Goal: Task Accomplishment & Management: Manage account settings

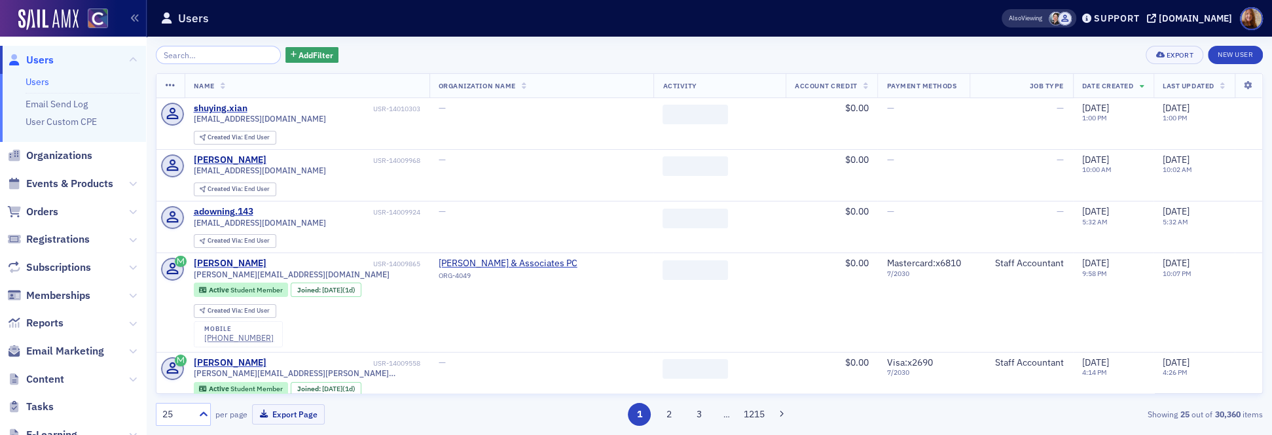
click at [47, 82] on link "Users" at bounding box center [38, 82] width 24 height 12
click at [181, 51] on input "search" at bounding box center [218, 55] width 125 height 18
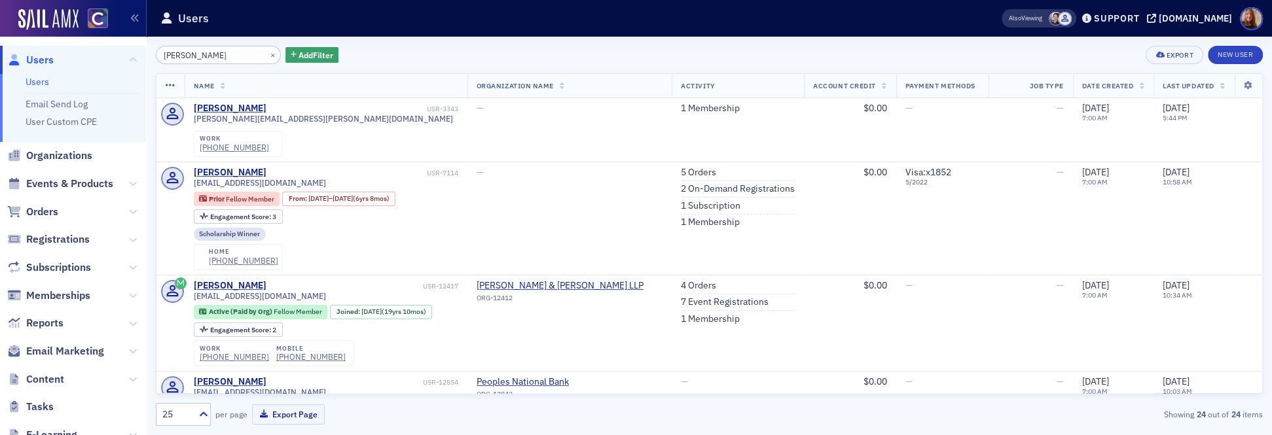
click at [162, 54] on input "[PERSON_NAME]" at bounding box center [218, 55] width 125 height 18
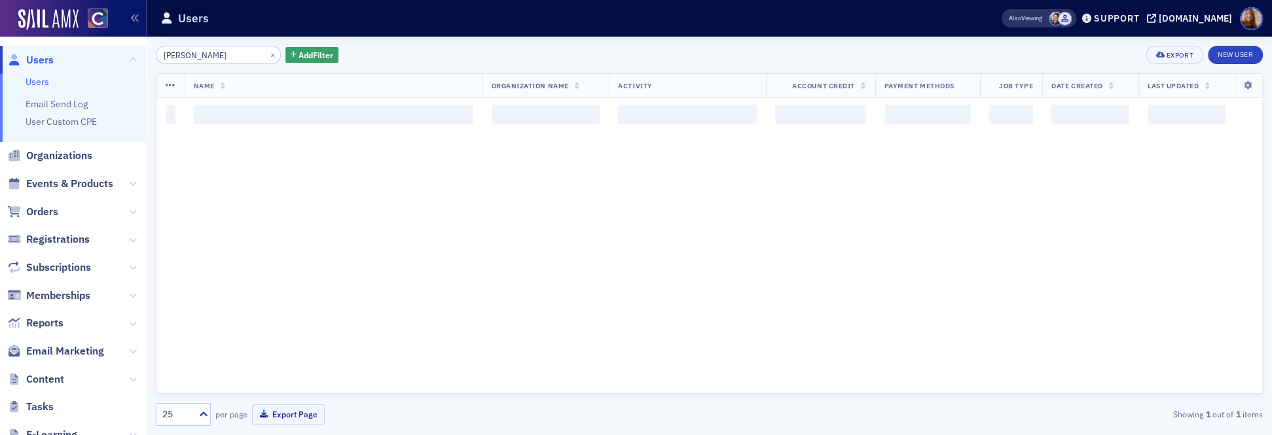
type input "[PERSON_NAME]"
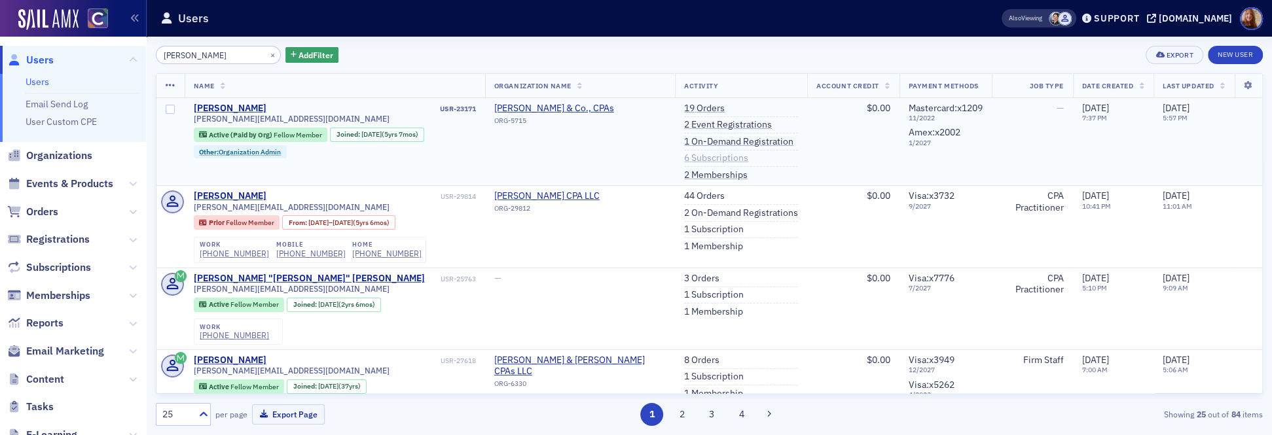
click at [699, 160] on link "6 Subscriptions" at bounding box center [716, 159] width 64 height 12
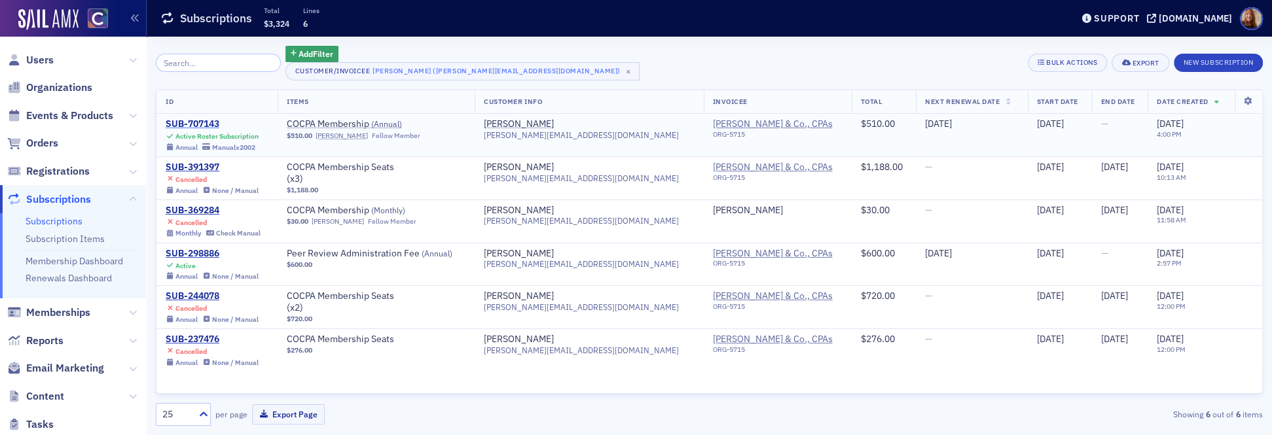
click at [195, 126] on div "SUB-707143" at bounding box center [212, 124] width 93 height 12
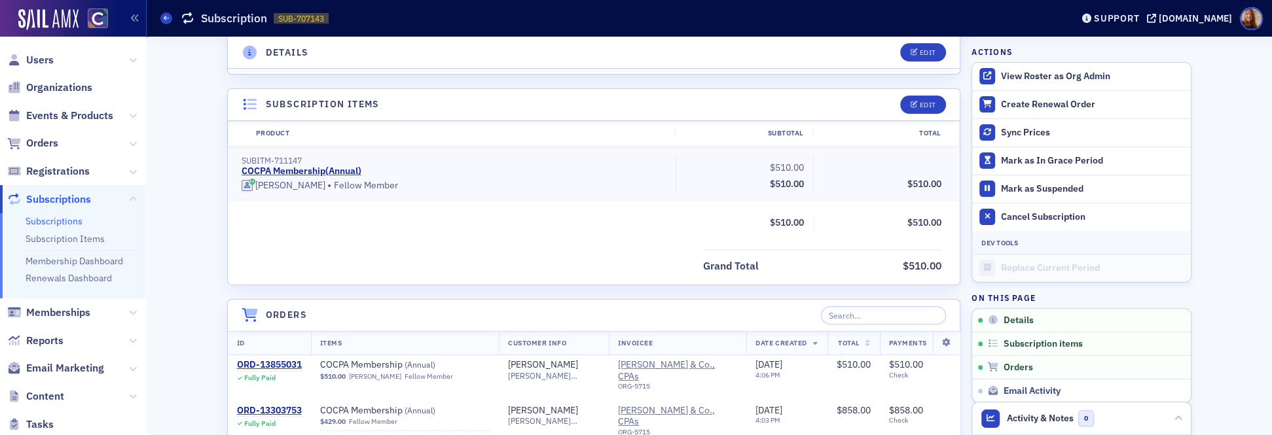
scroll to position [340, 0]
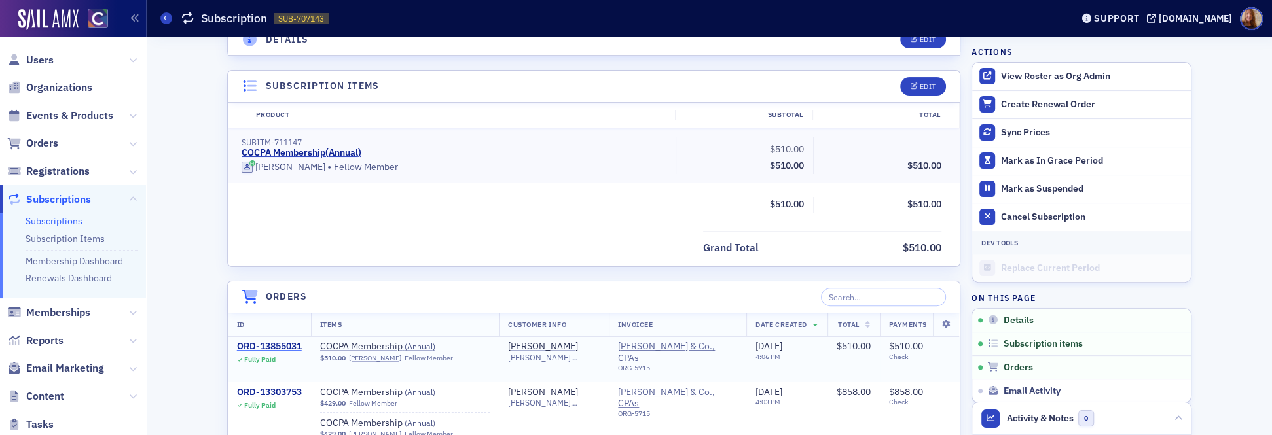
click at [293, 346] on div "ORD-13855031" at bounding box center [269, 347] width 65 height 12
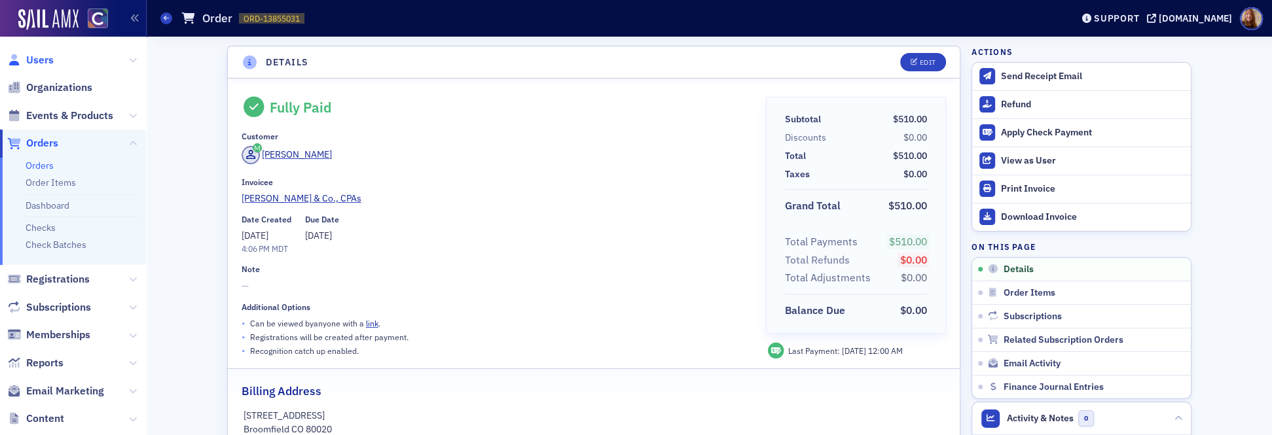
click at [46, 62] on span "Users" at bounding box center [39, 60] width 27 height 14
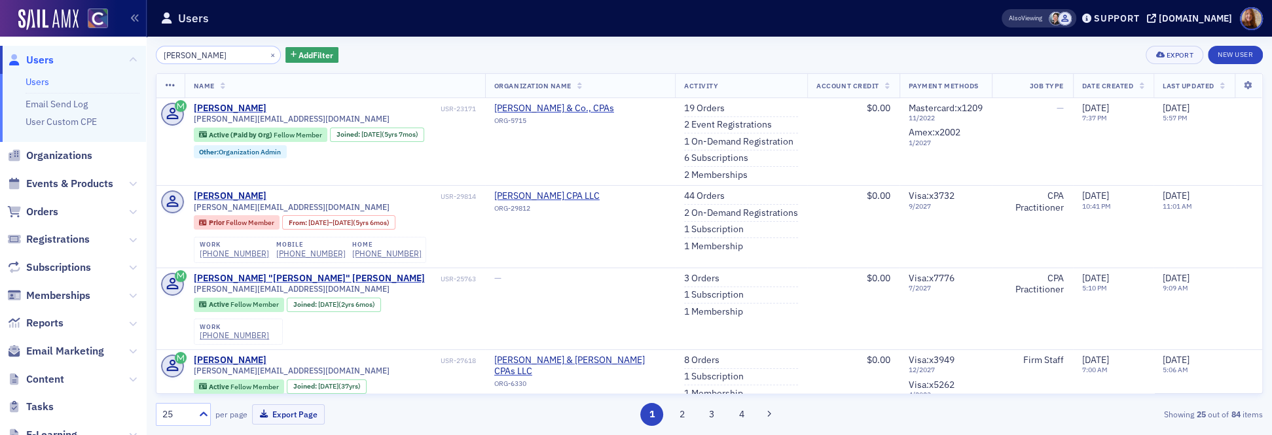
click at [187, 53] on input "[PERSON_NAME]" at bounding box center [218, 55] width 125 height 18
click at [46, 211] on span "Orders" at bounding box center [42, 212] width 32 height 14
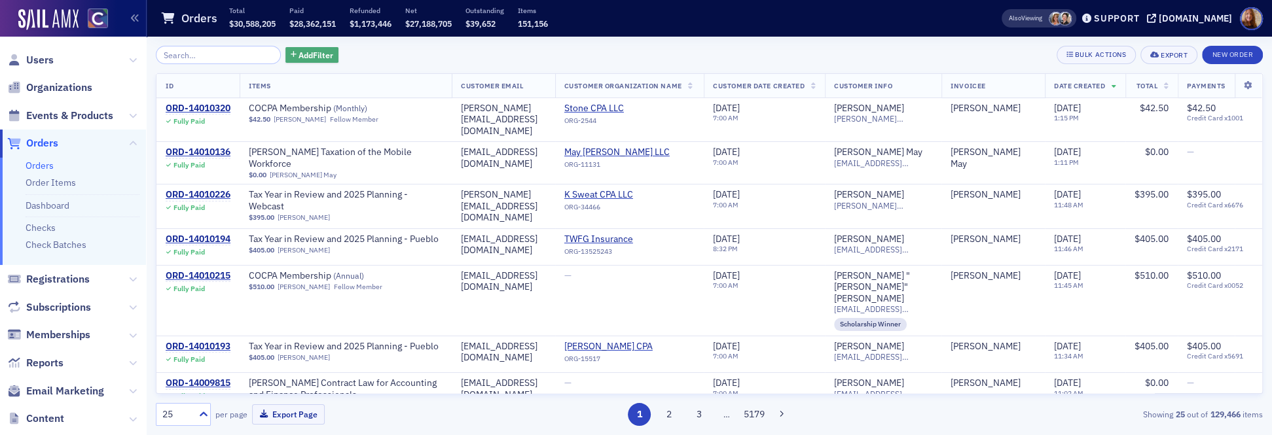
drag, startPoint x: 312, startPoint y: 57, endPoint x: 323, endPoint y: 57, distance: 11.1
click at [312, 57] on span "Add Filter" at bounding box center [315, 55] width 35 height 12
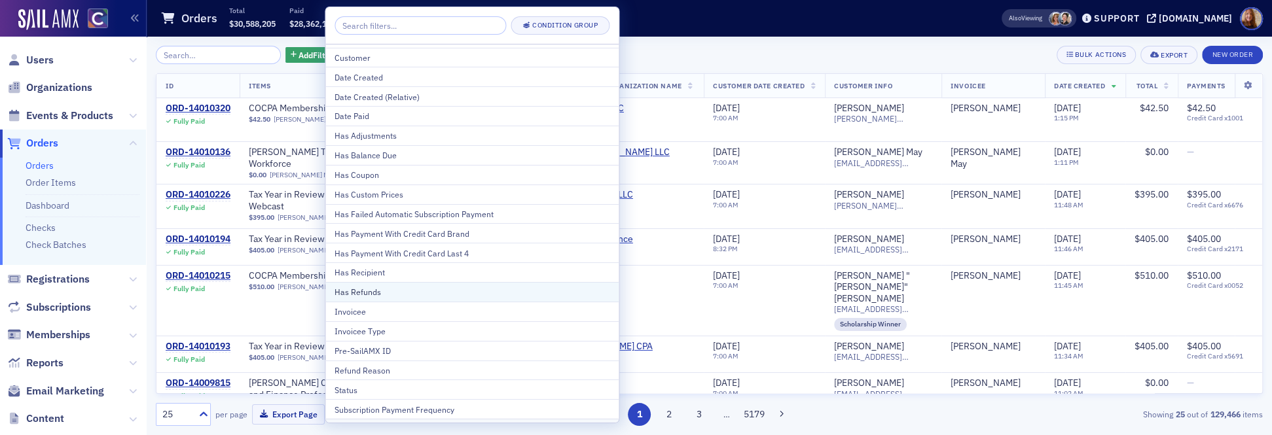
scroll to position [88, 0]
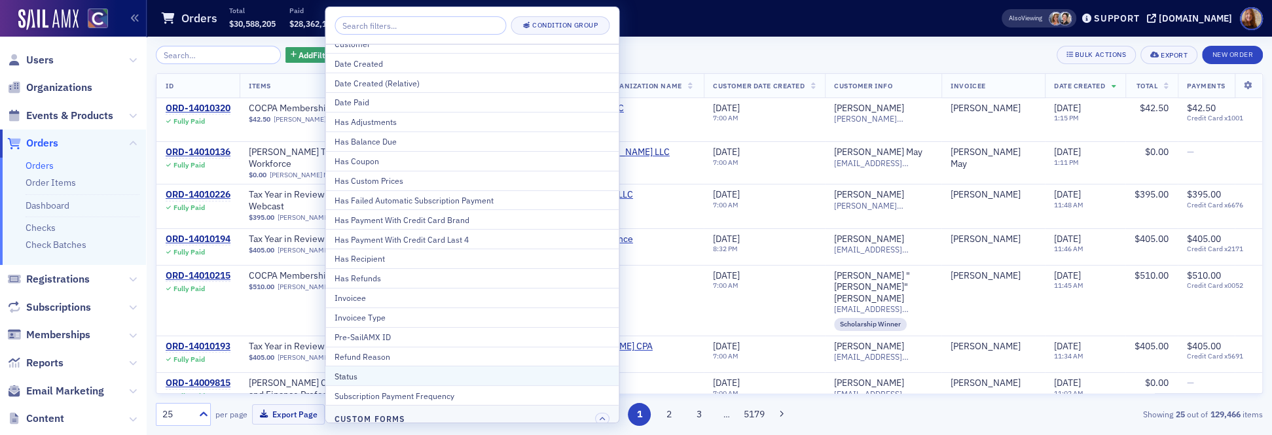
click at [383, 379] on div "Status" at bounding box center [471, 376] width 275 height 12
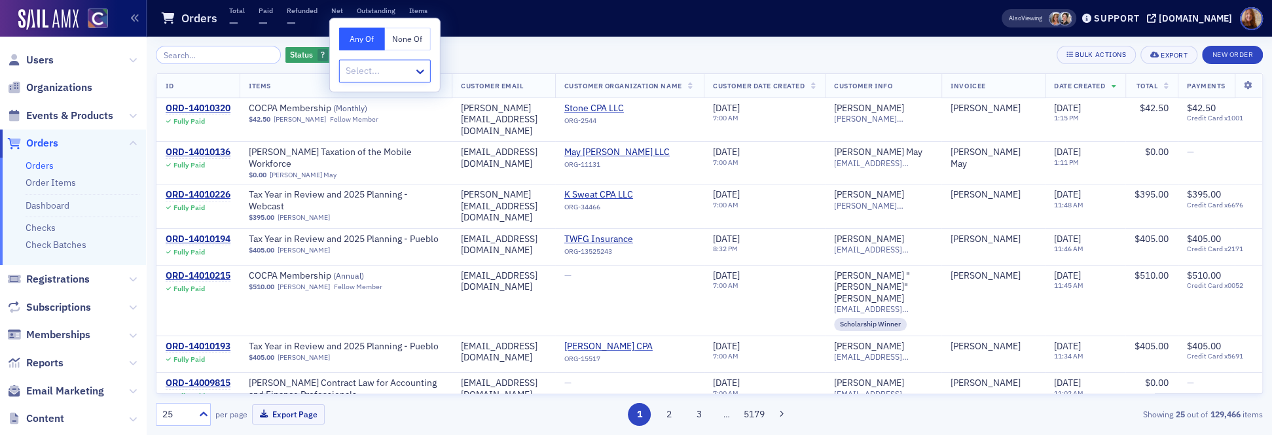
click at [397, 65] on div at bounding box center [378, 71] width 68 height 16
click at [378, 270] on div "Unpaid" at bounding box center [385, 267] width 75 height 14
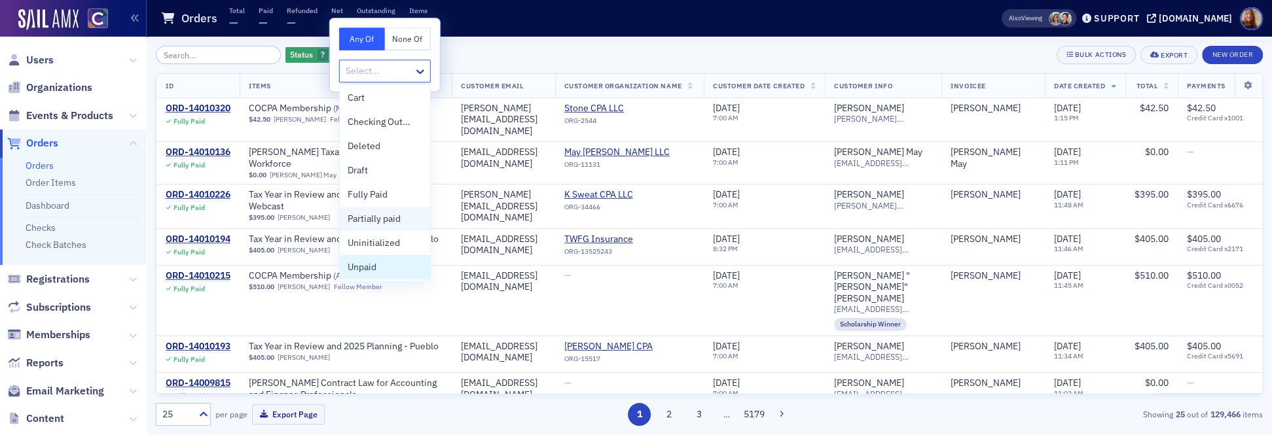
scroll to position [2, 0]
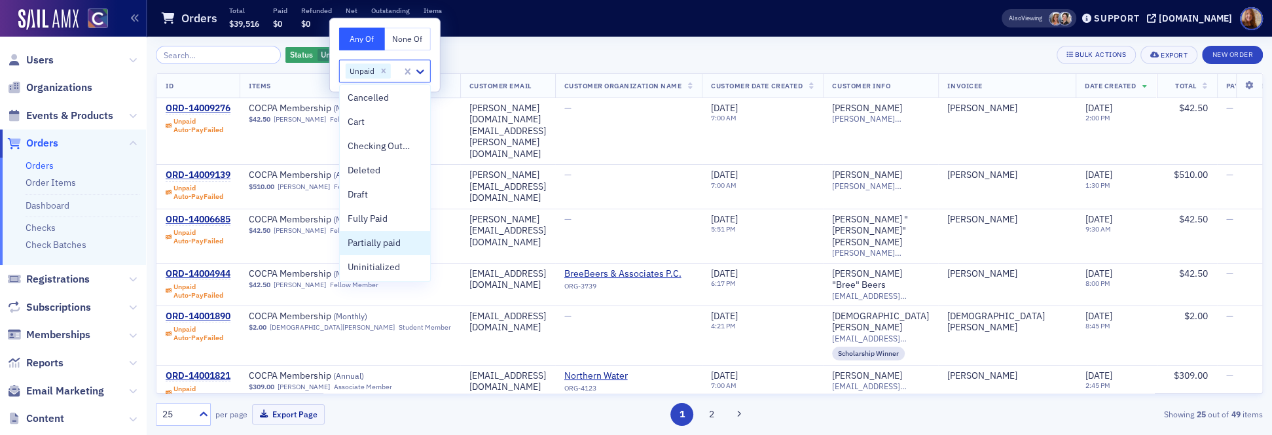
click at [691, 48] on div "Status Unpaid Add Filter Bulk Actions Export New Order" at bounding box center [709, 55] width 1107 height 18
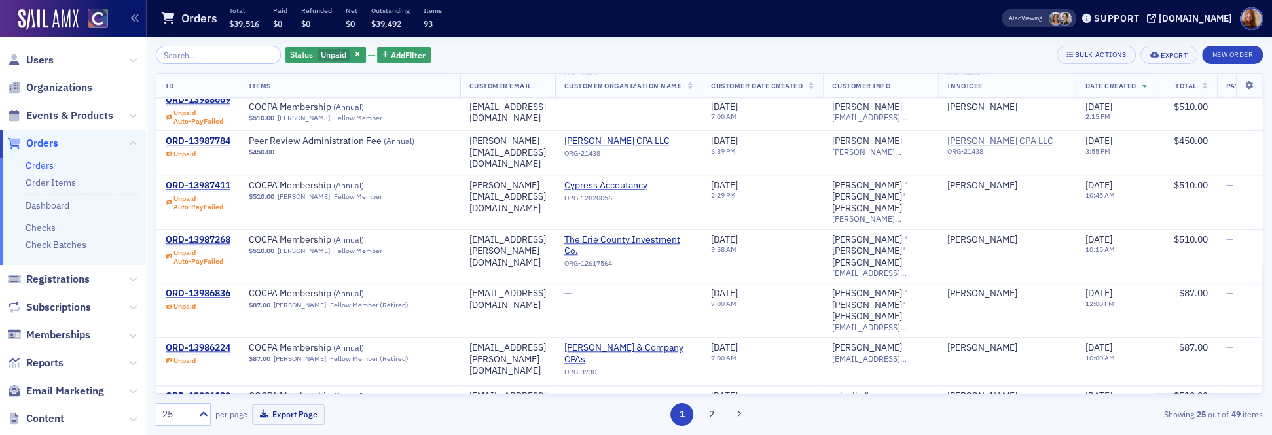
scroll to position [1191, 0]
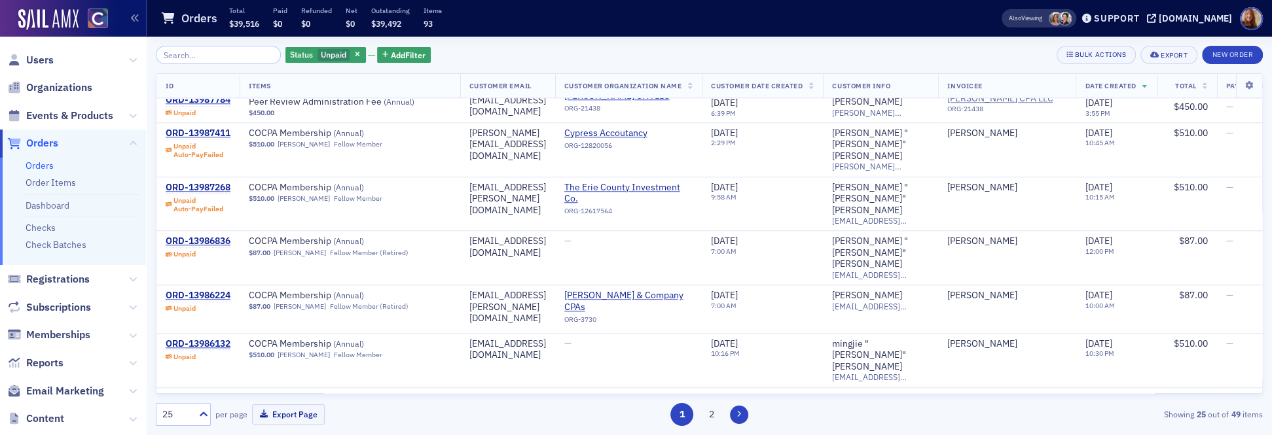
click at [736, 411] on icon at bounding box center [738, 414] width 5 height 8
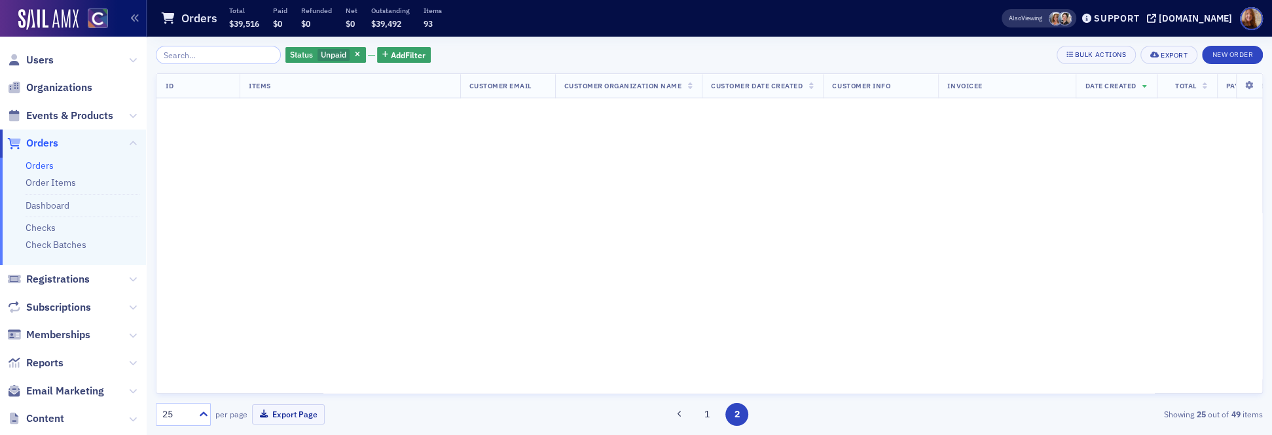
scroll to position [0, 0]
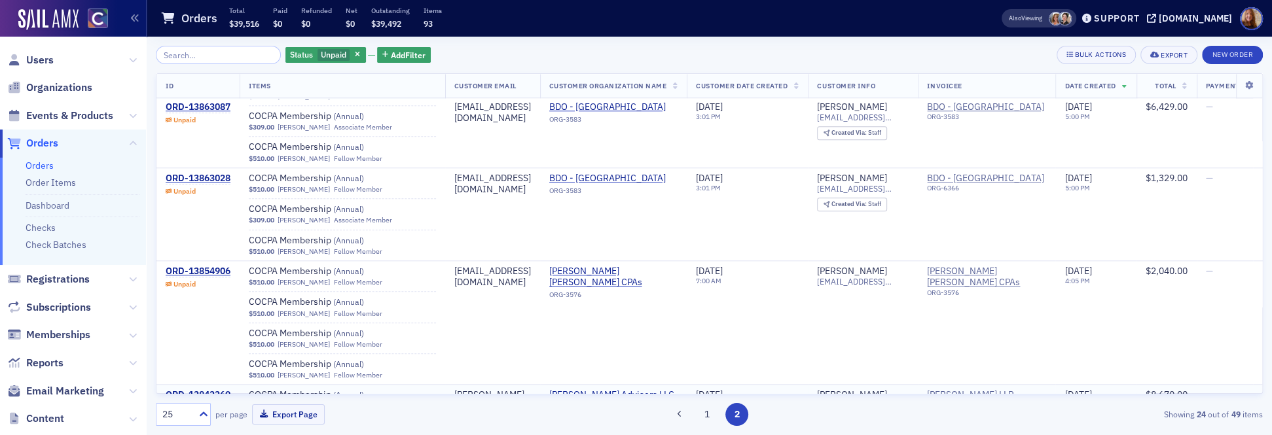
scroll to position [1032, 0]
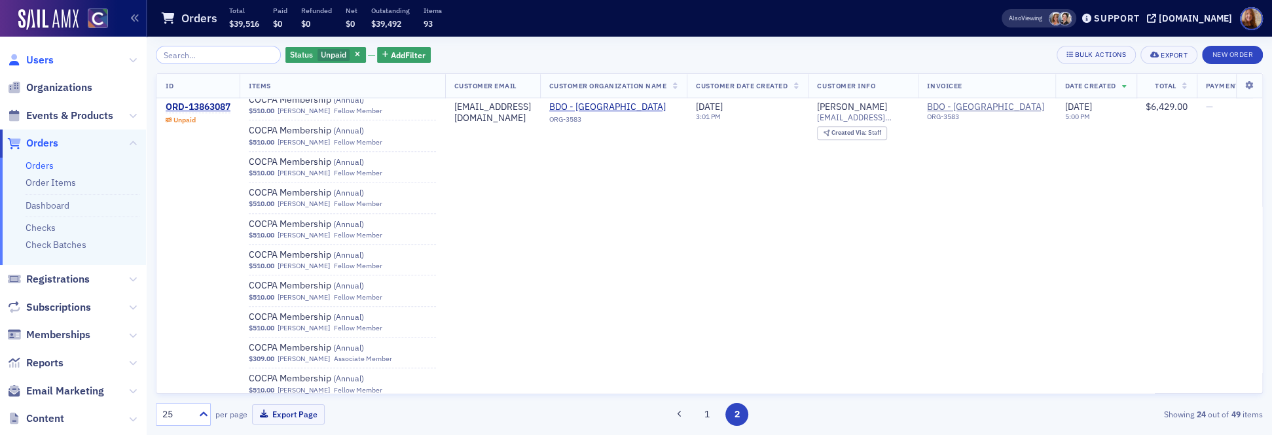
click at [46, 62] on span "Users" at bounding box center [39, 60] width 27 height 14
click at [200, 55] on input "search" at bounding box center [218, 55] width 125 height 18
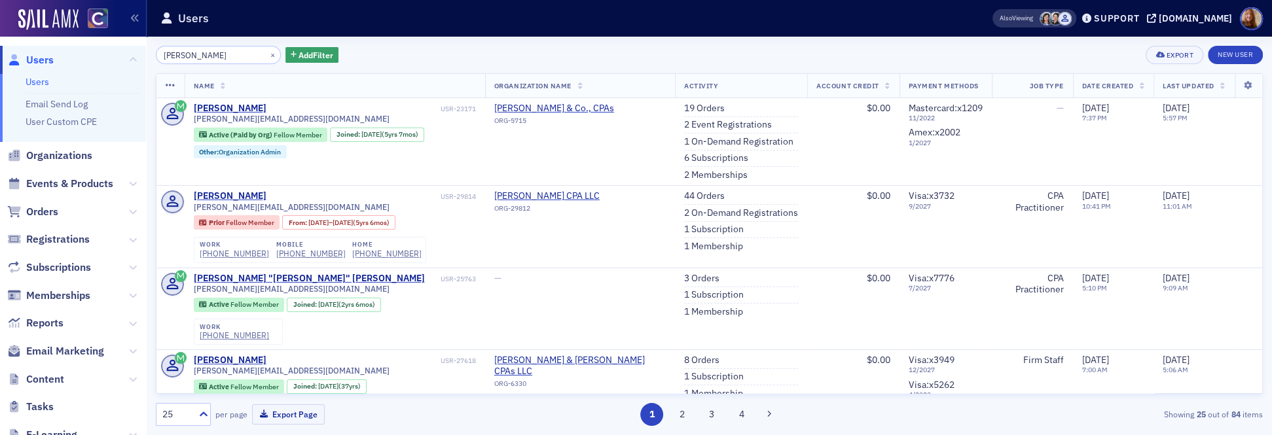
drag, startPoint x: 200, startPoint y: 55, endPoint x: 189, endPoint y: 56, distance: 10.5
click at [189, 56] on input "[PERSON_NAME]" at bounding box center [218, 55] width 125 height 18
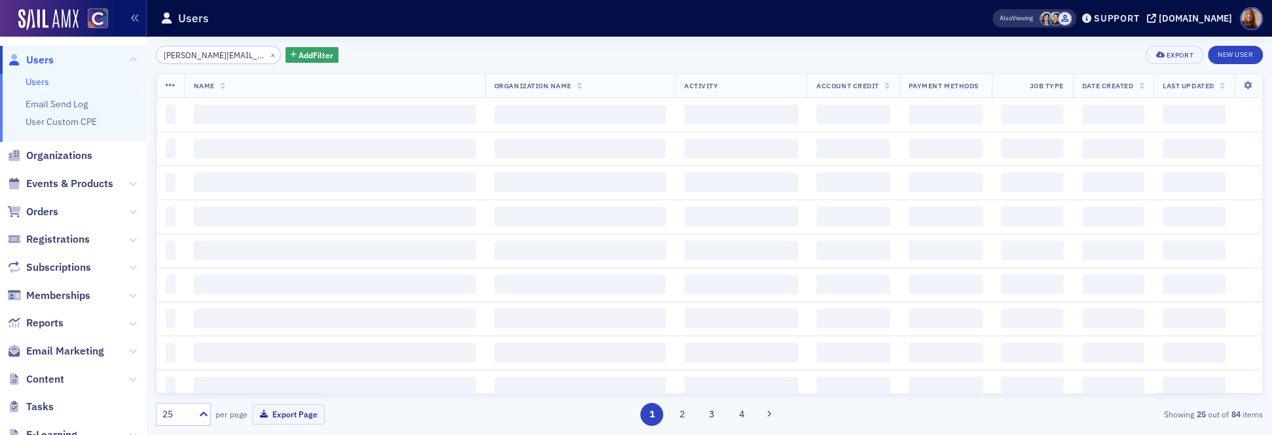
scroll to position [0, 22]
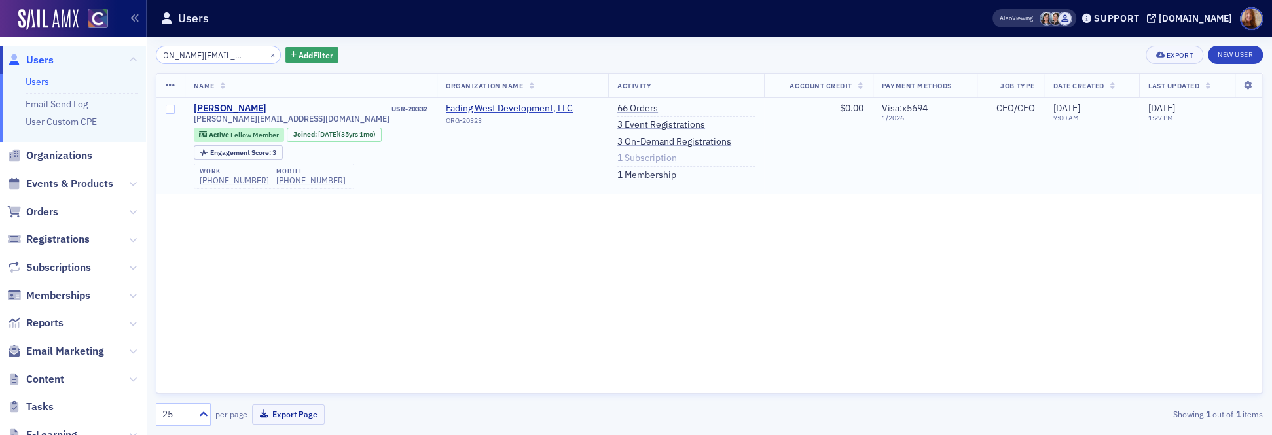
type input "[PERSON_NAME][EMAIL_ADDRESS][DOMAIN_NAME]"
click at [646, 158] on link "1 Subscription" at bounding box center [647, 159] width 60 height 12
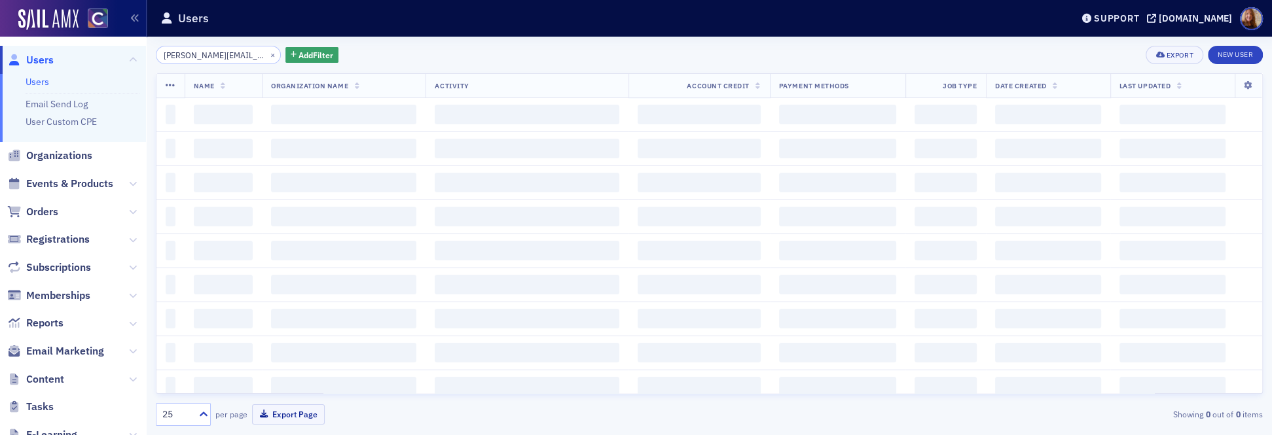
scroll to position [0, 22]
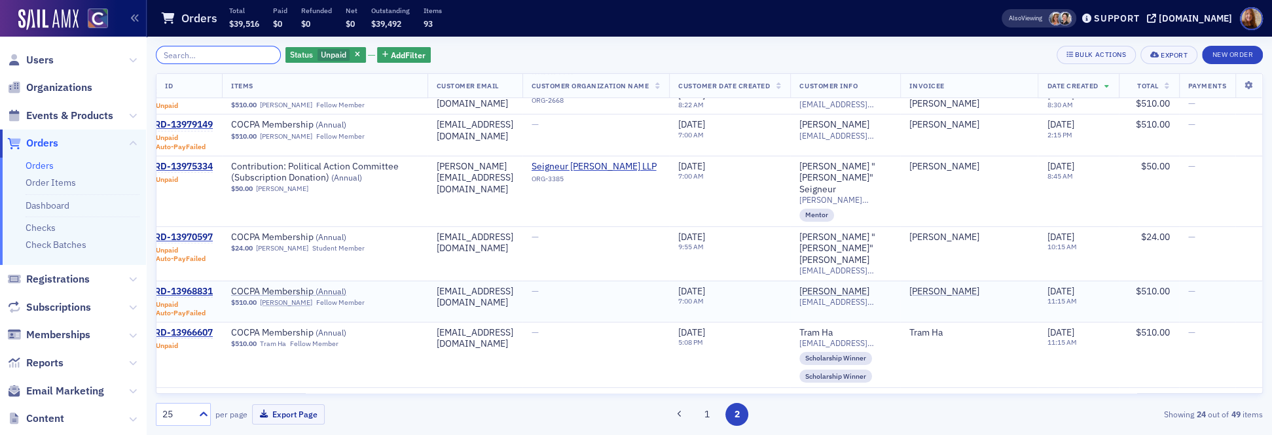
scroll to position [0, 82]
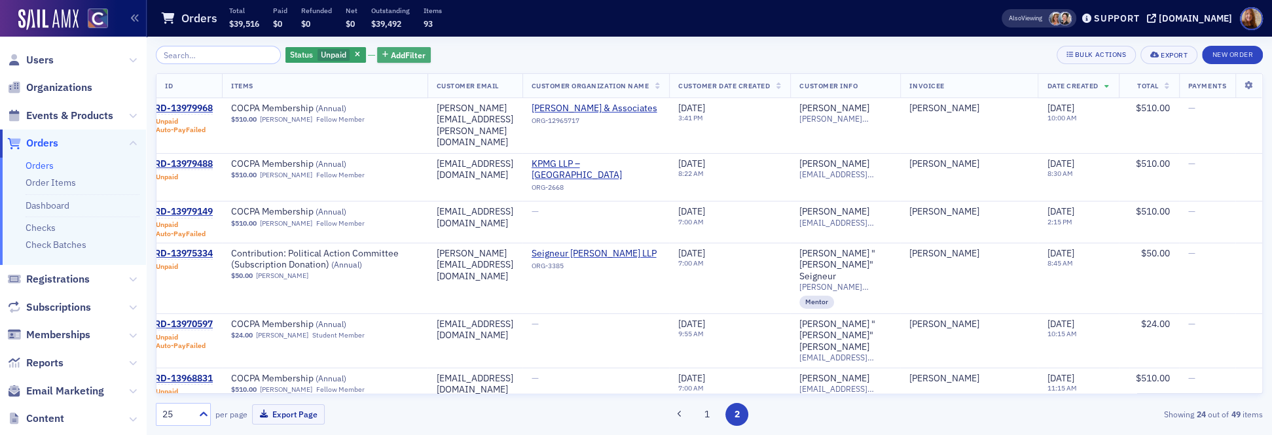
click at [411, 56] on span "Add Filter" at bounding box center [408, 55] width 35 height 12
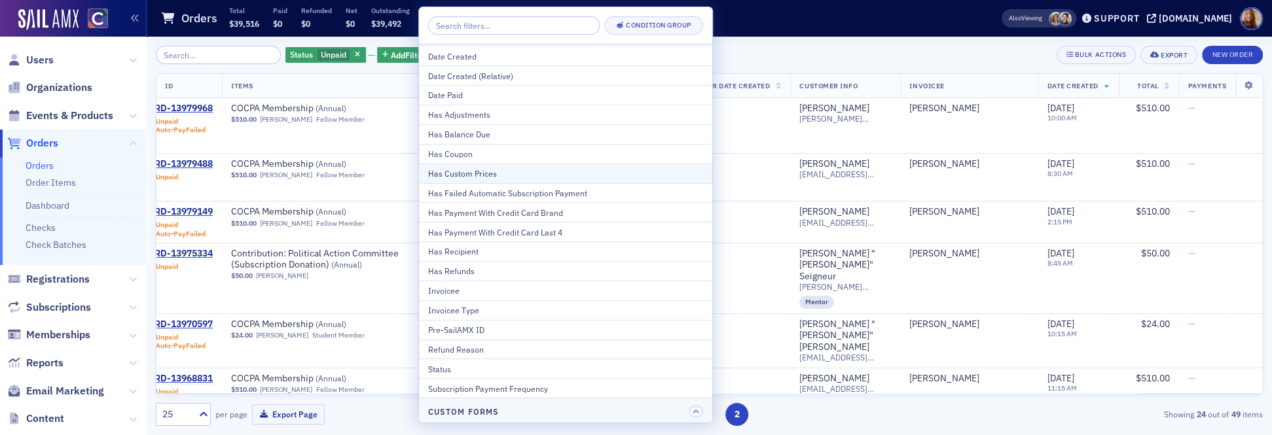
scroll to position [111, 0]
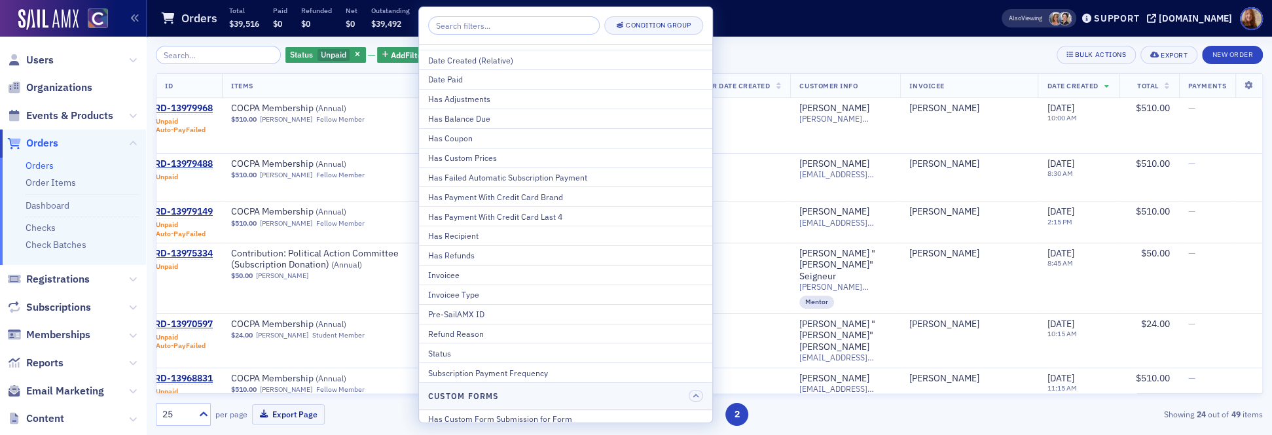
click at [749, 52] on div "Status Unpaid Add Filter Bulk Actions Export New Order" at bounding box center [709, 55] width 1107 height 18
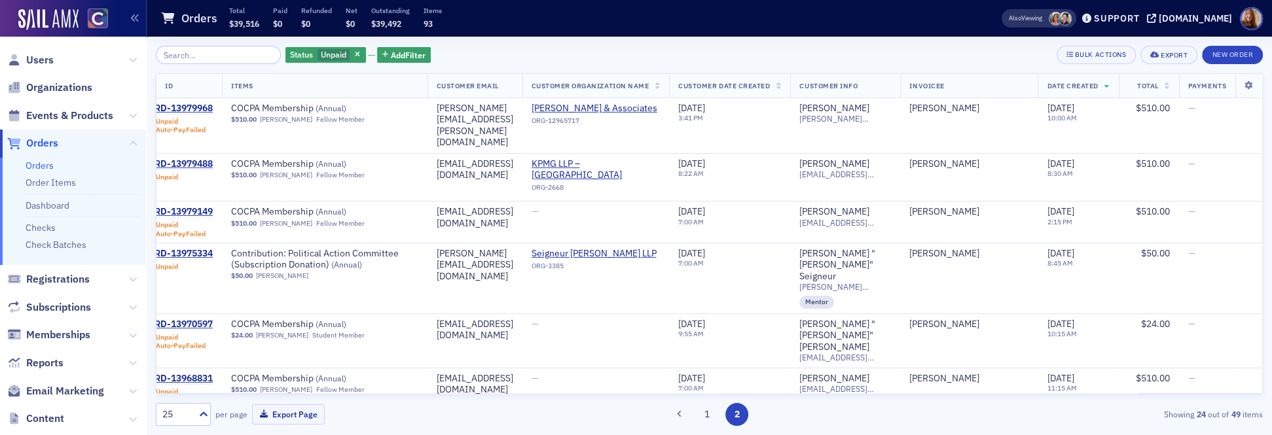
scroll to position [0, 0]
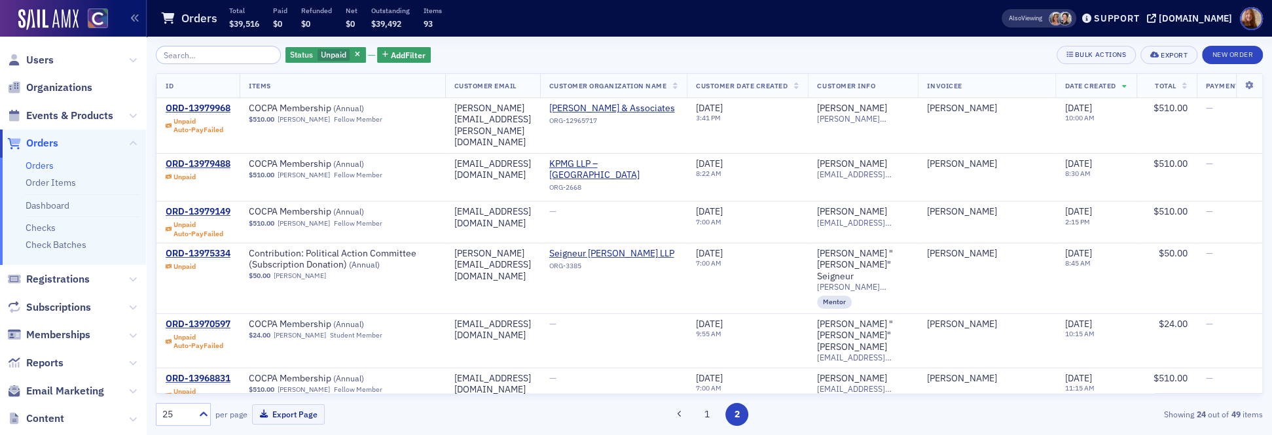
click at [666, 52] on div "Status Unpaid Add Filter Bulk Actions Export New Order" at bounding box center [709, 55] width 1107 height 18
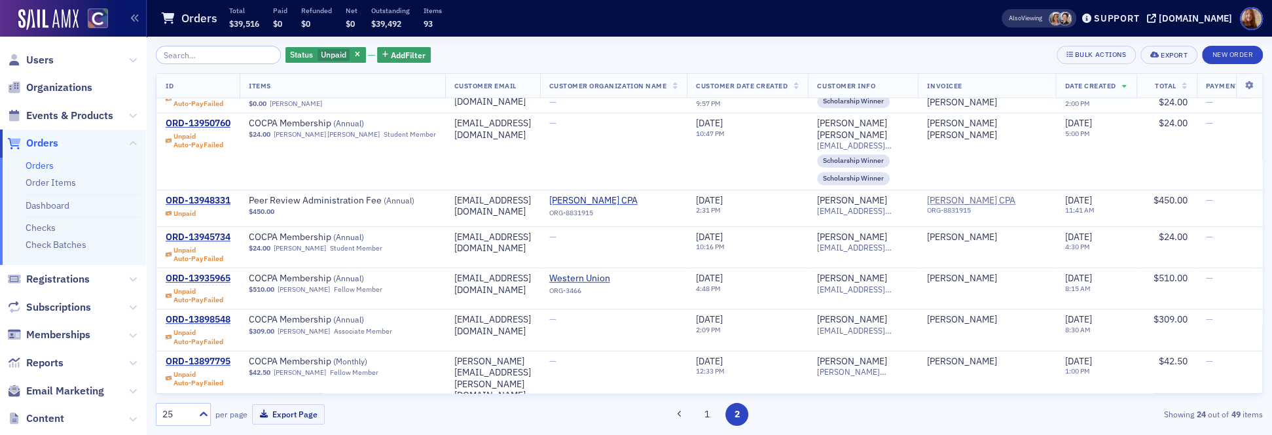
scroll to position [576, 0]
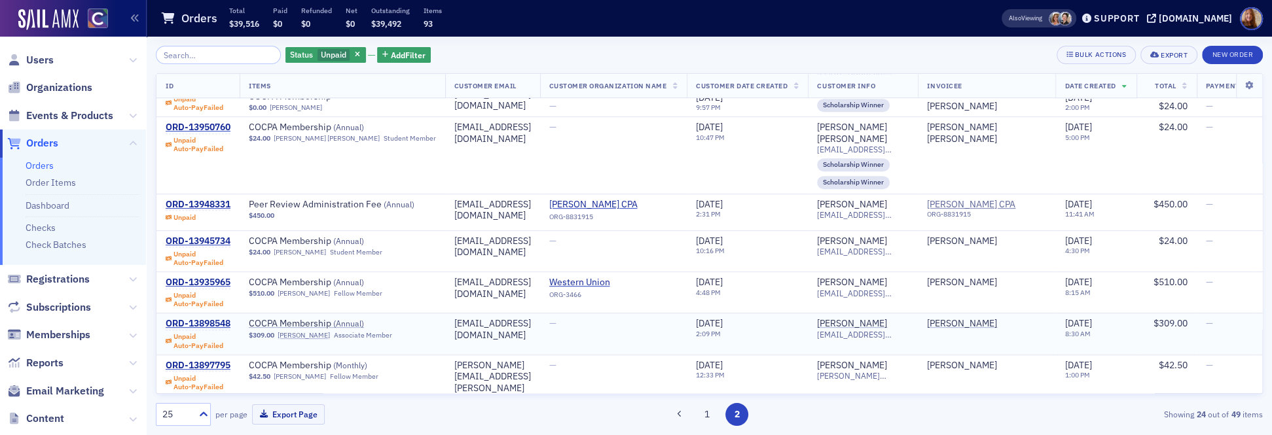
click at [471, 318] on div "[EMAIL_ADDRESS][DOMAIN_NAME]" at bounding box center [492, 329] width 77 height 23
copy div "[EMAIL_ADDRESS][DOMAIN_NAME]"
click at [196, 318] on div "ORD-13898548" at bounding box center [198, 324] width 65 height 12
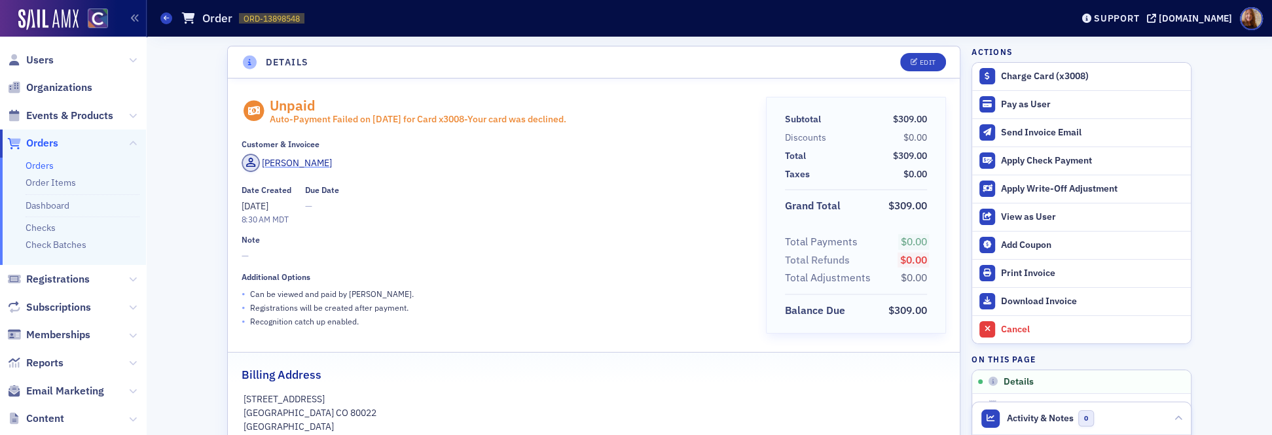
click at [285, 164] on div "[PERSON_NAME]" at bounding box center [297, 163] width 70 height 14
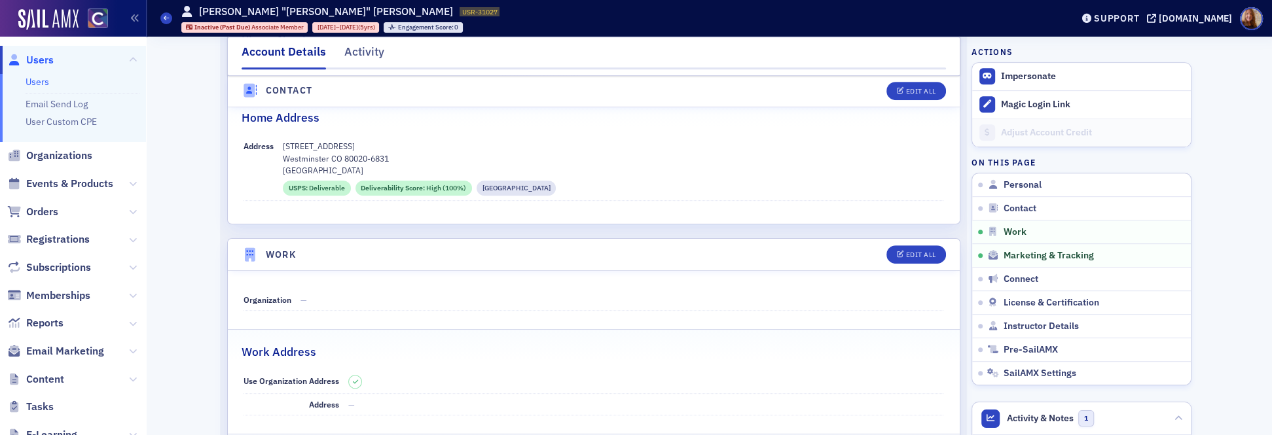
scroll to position [600, 0]
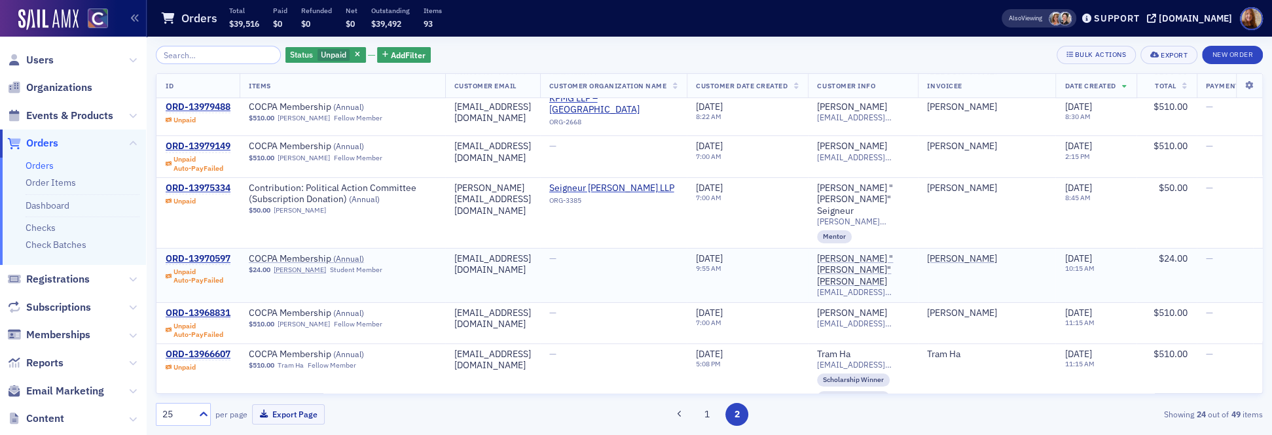
scroll to position [70, 0]
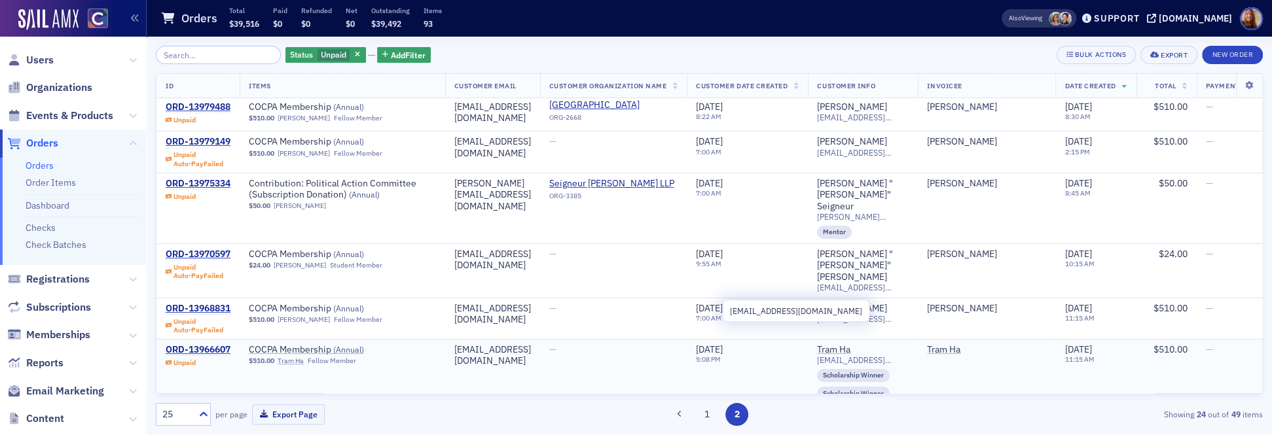
click at [908, 355] on span "[EMAIL_ADDRESS][DOMAIN_NAME]" at bounding box center [863, 360] width 92 height 10
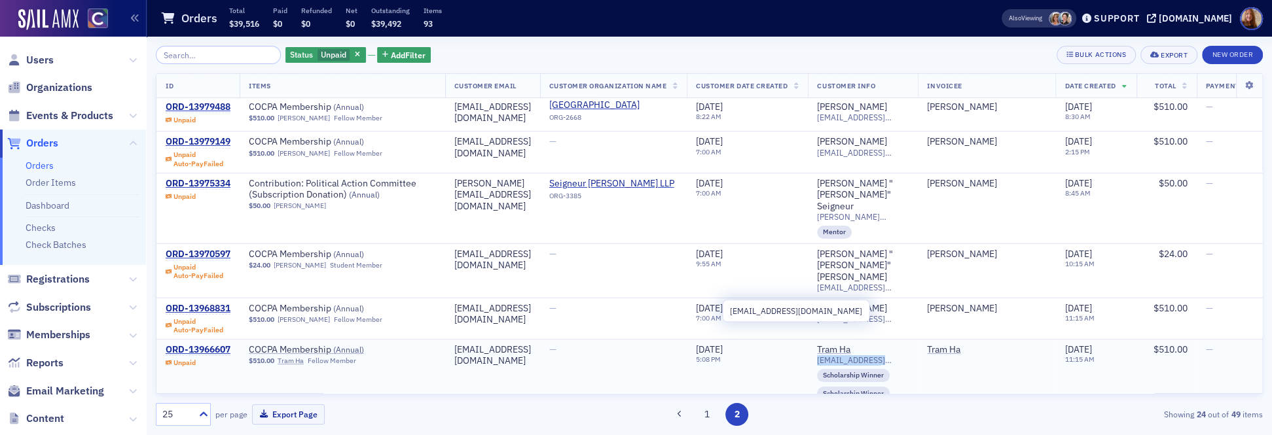
copy span "[EMAIL_ADDRESS][DOMAIN_NAME]"
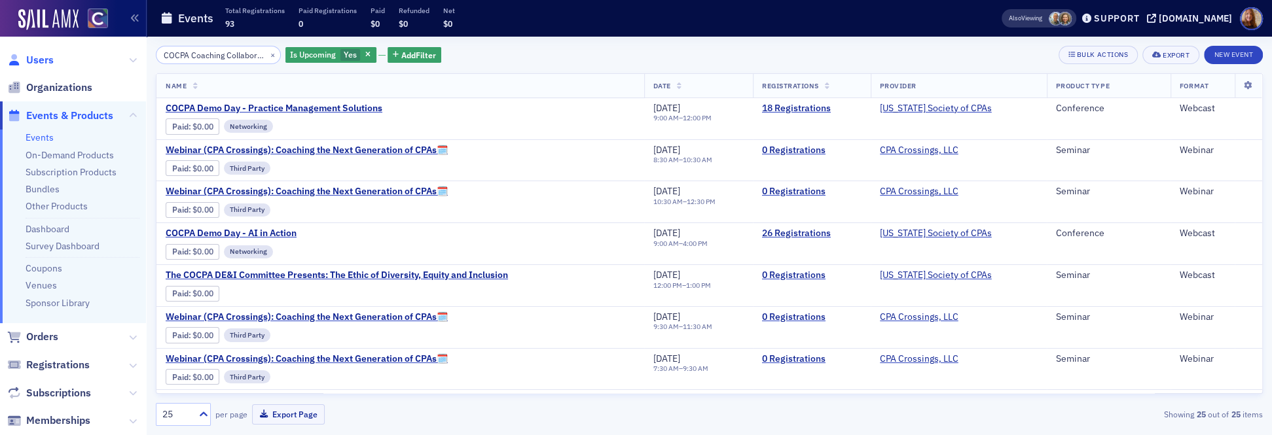
click at [45, 56] on span "Users" at bounding box center [39, 60] width 27 height 14
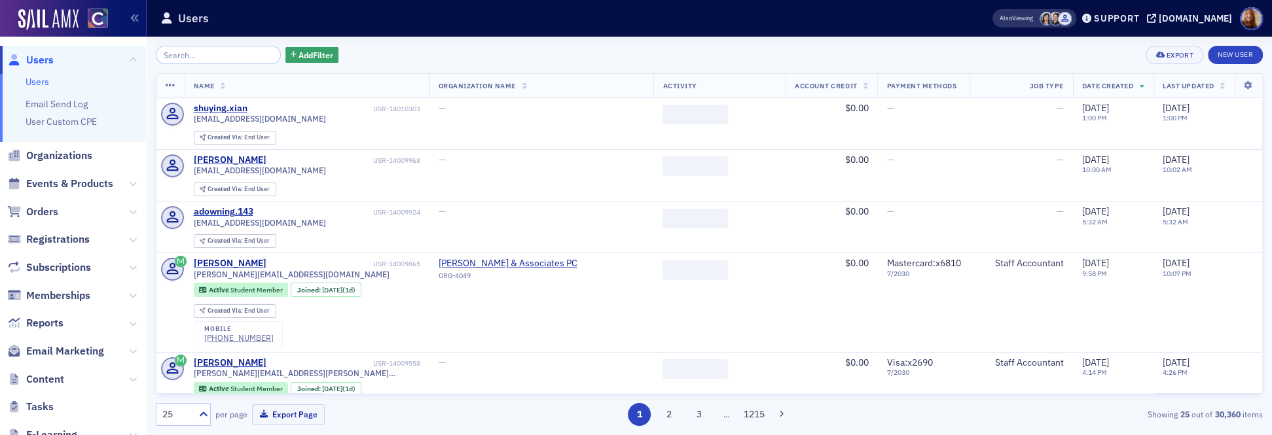
click at [186, 51] on input "search" at bounding box center [218, 55] width 125 height 18
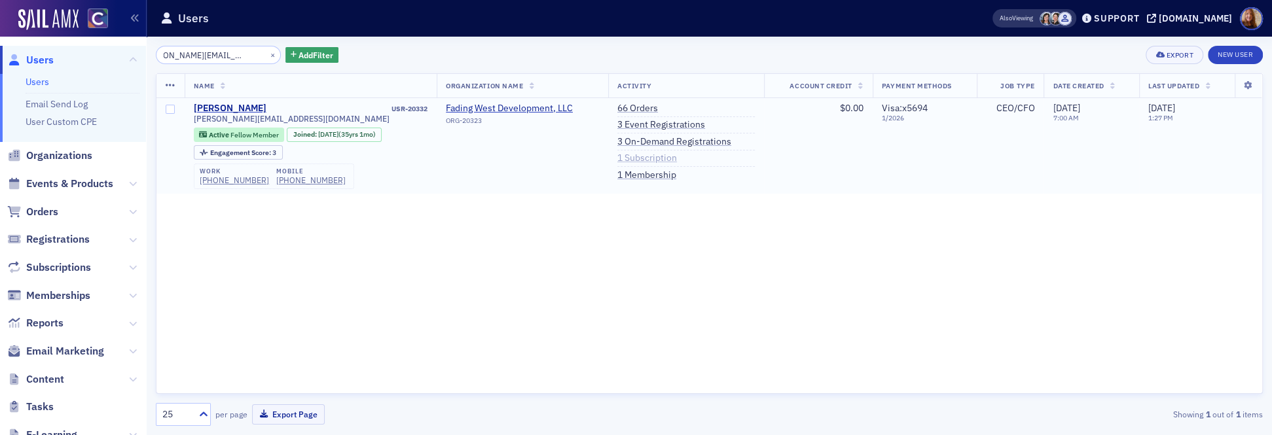
type input "[PERSON_NAME][EMAIL_ADDRESS][DOMAIN_NAME]"
click at [644, 153] on link "1 Subscription" at bounding box center [647, 159] width 60 height 12
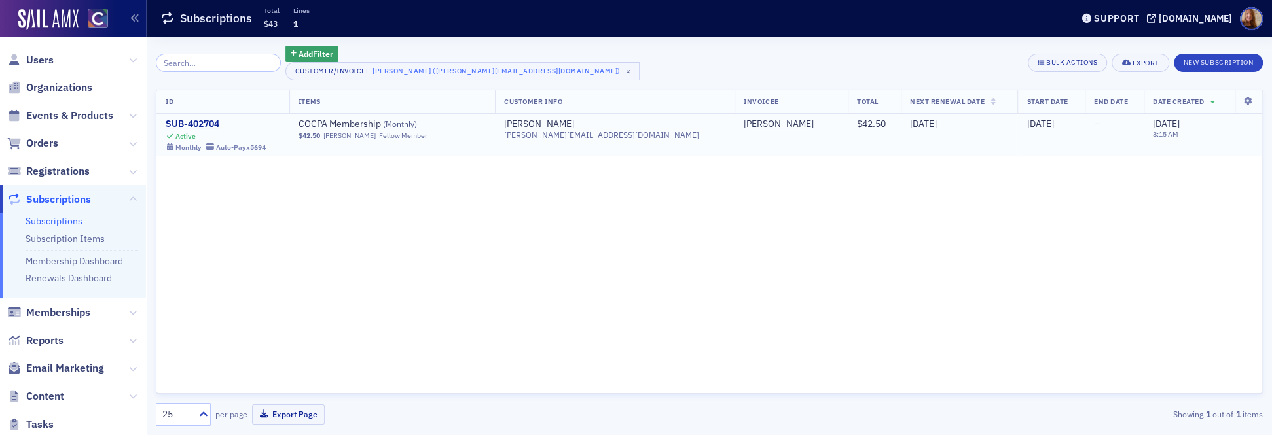
click at [206, 126] on div "SUB-402704" at bounding box center [216, 124] width 100 height 12
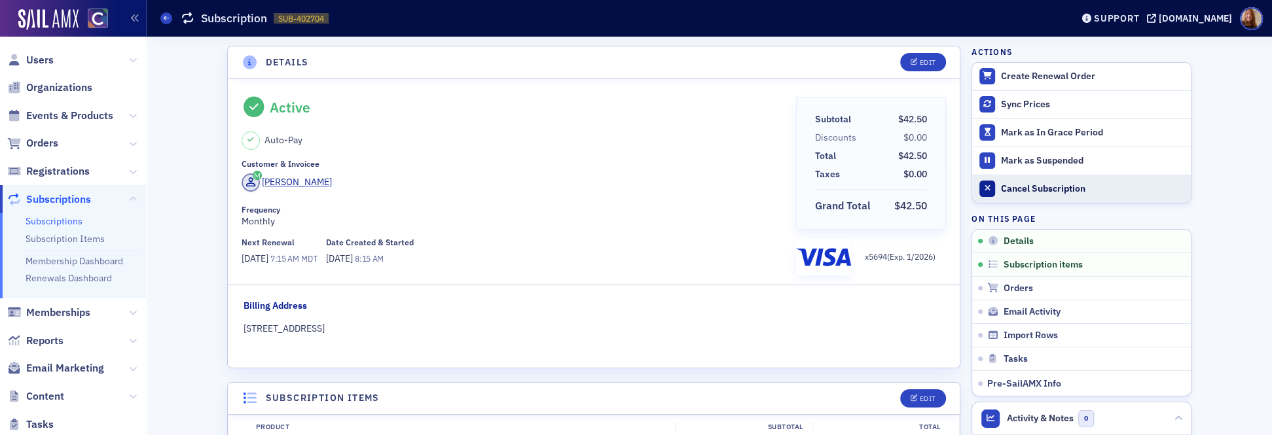
click at [1052, 191] on div "Cancel Subscription" at bounding box center [1092, 189] width 183 height 12
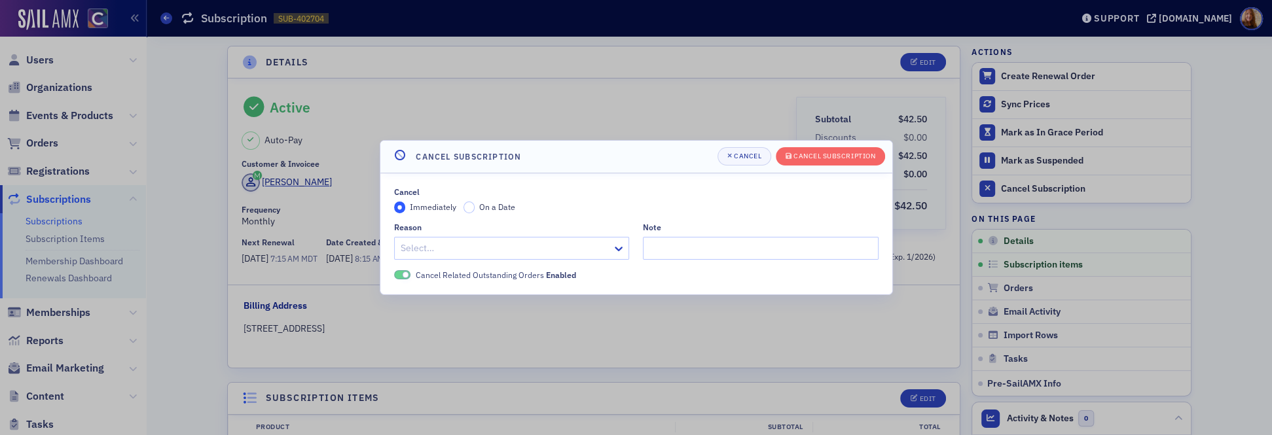
click at [465, 243] on div at bounding box center [505, 248] width 212 height 16
type input "emp"
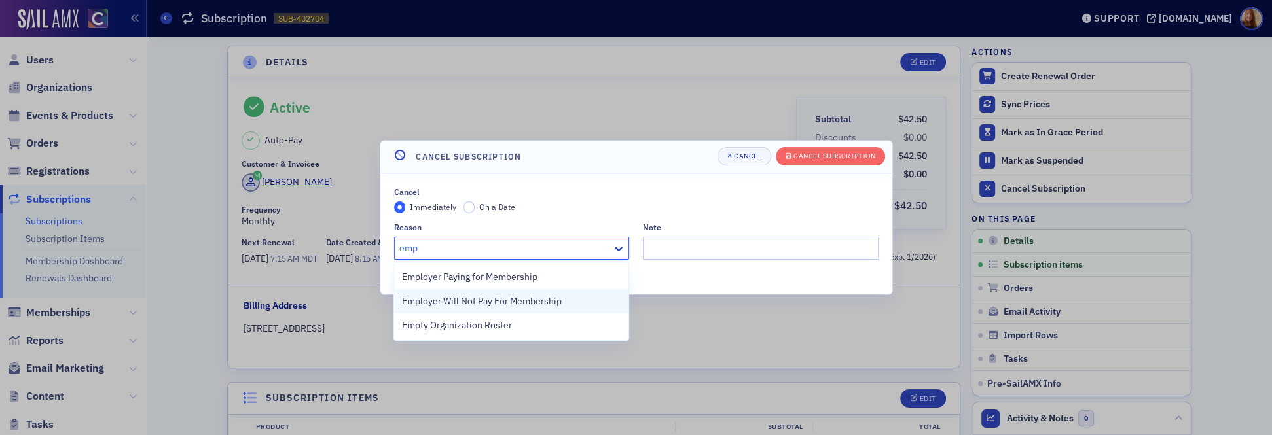
click at [458, 304] on span "Employer Will Not Pay For Membership" at bounding box center [482, 302] width 160 height 14
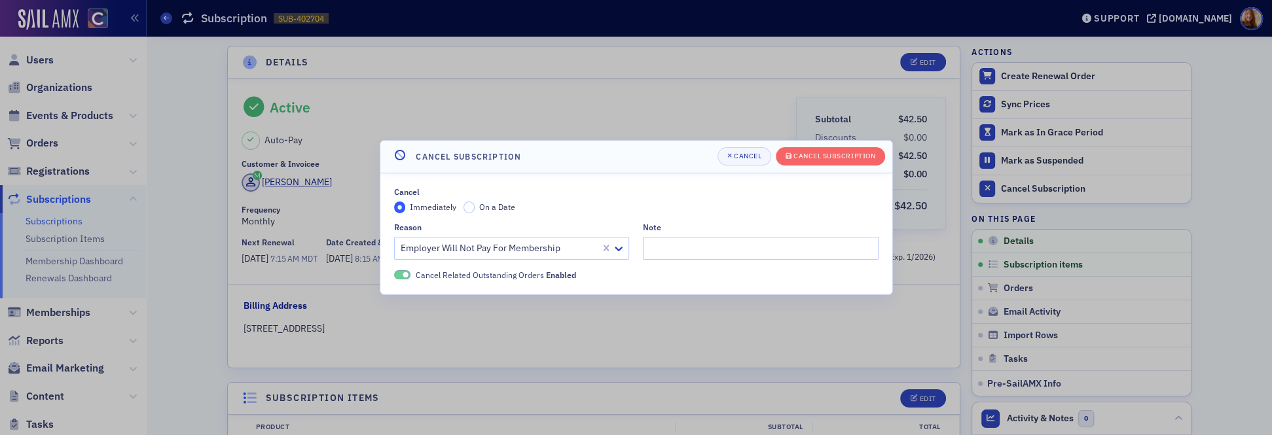
click at [510, 214] on div "Cancel Immediately On a Date Reason Employer Will Not Pay For Membership Note C…" at bounding box center [636, 234] width 484 height 94
click at [502, 209] on span "On a Date" at bounding box center [497, 207] width 36 height 10
click at [475, 209] on input "On a Date" at bounding box center [469, 208] width 12 height 12
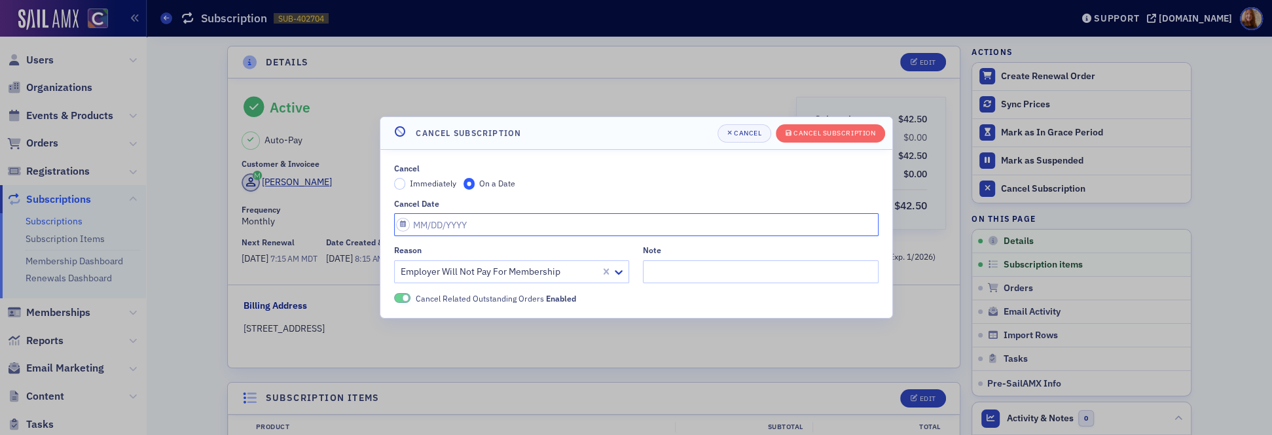
click at [453, 232] on input "Cancel Date" at bounding box center [636, 224] width 484 height 23
select select "7"
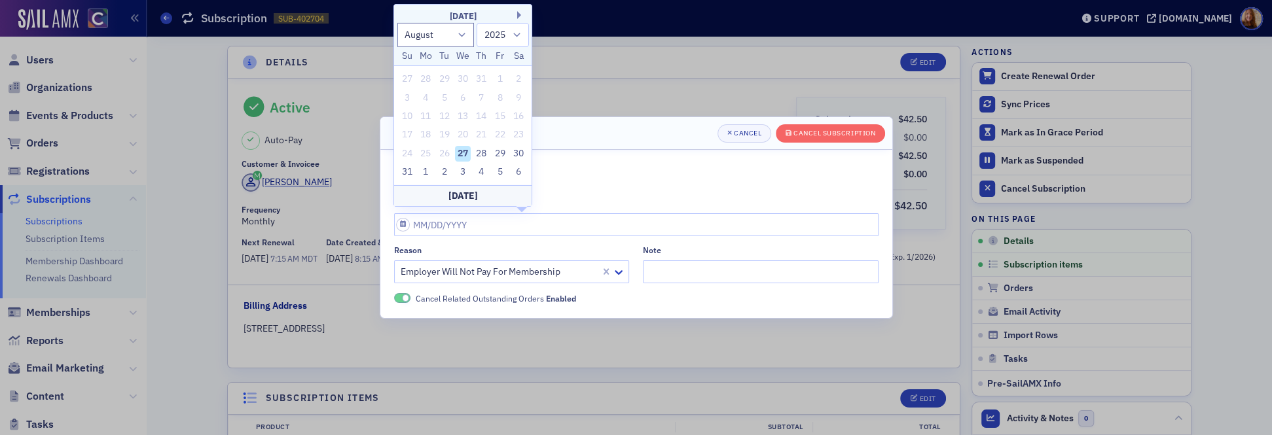
drag, startPoint x: 405, startPoint y: 173, endPoint x: 413, endPoint y: 171, distance: 8.0
click at [405, 173] on div "31" at bounding box center [407, 172] width 16 height 16
type input "08/31/2025"
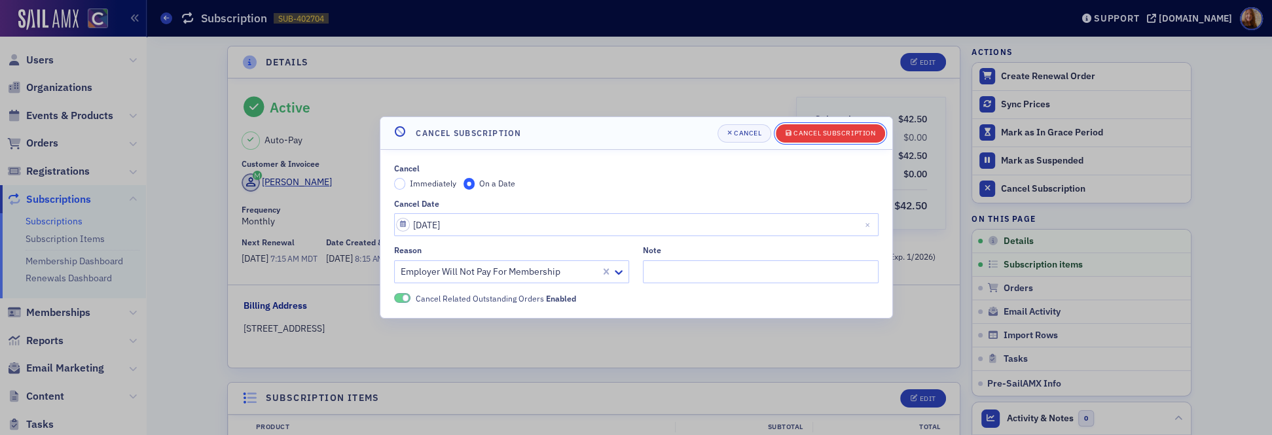
click at [814, 136] on div "Cancel Subscription" at bounding box center [834, 133] width 82 height 7
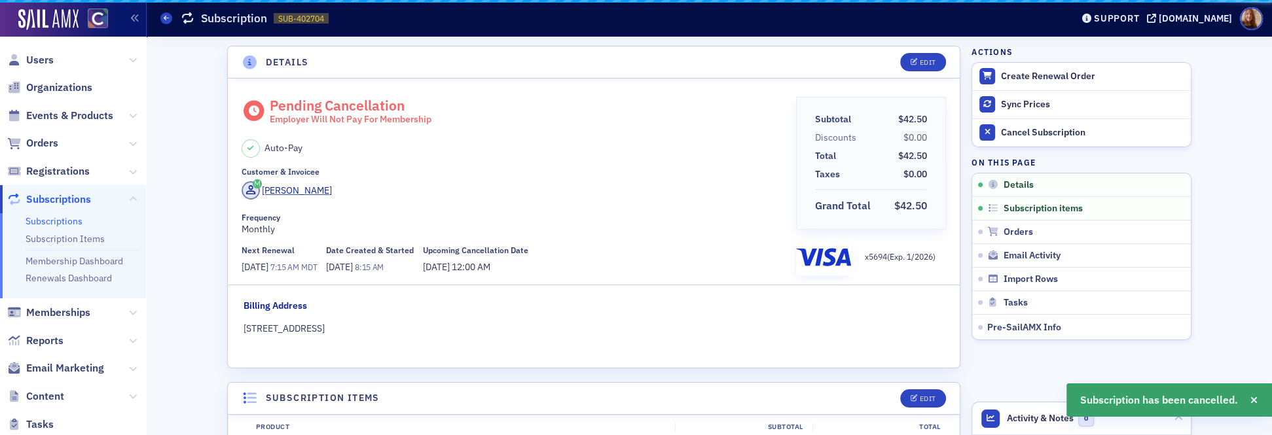
click at [819, 134] on div "Discounts" at bounding box center [835, 138] width 41 height 14
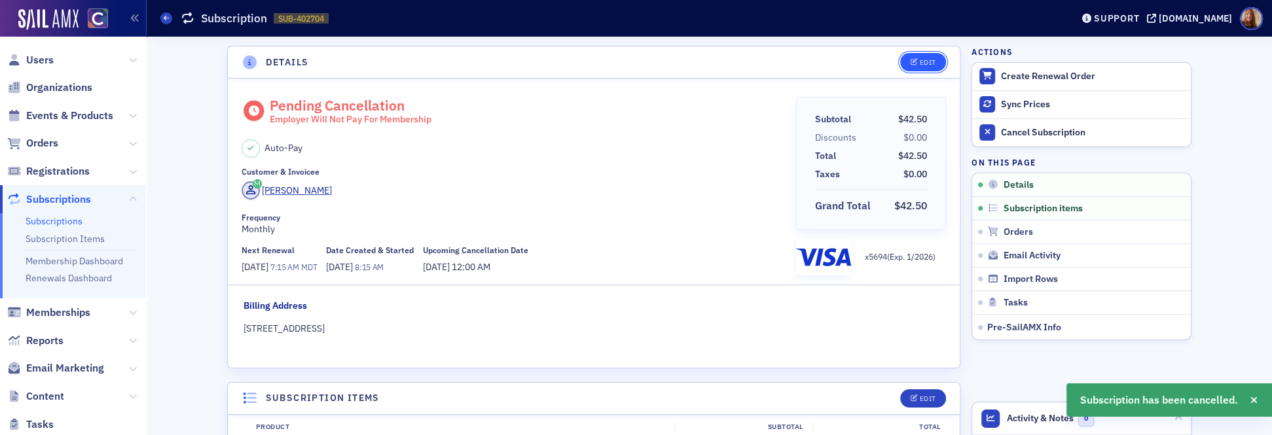
click at [925, 62] on div "Edit" at bounding box center [928, 62] width 16 height 7
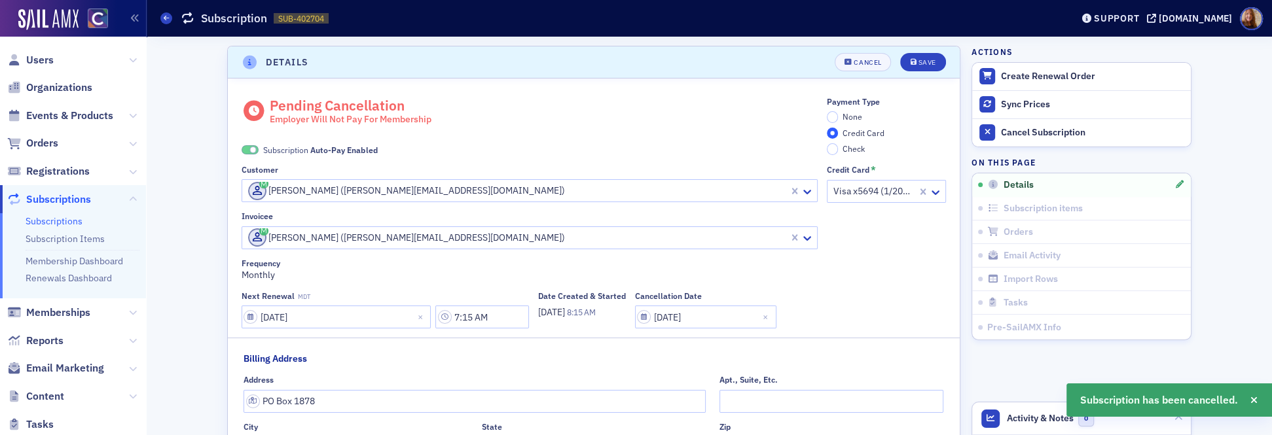
scroll to position [2, 0]
click at [858, 117] on div "None Credit Card Check" at bounding box center [886, 131] width 119 height 44
click at [847, 117] on span "None" at bounding box center [852, 114] width 20 height 10
click at [838, 117] on input "None" at bounding box center [833, 115] width 12 height 12
click at [326, 145] on span "Auto-Pay Enabled" at bounding box center [343, 148] width 67 height 10
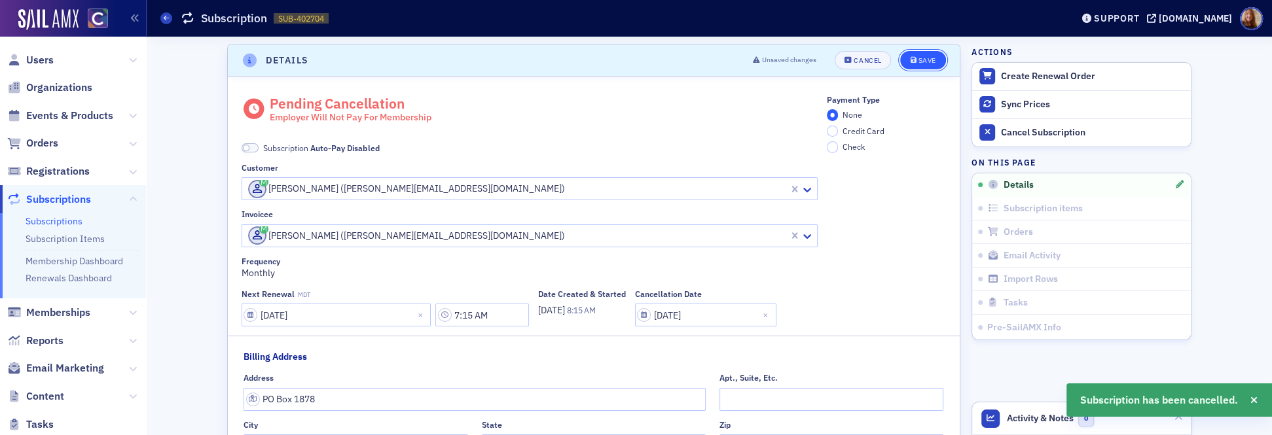
click at [930, 53] on button "Save" at bounding box center [922, 60] width 45 height 18
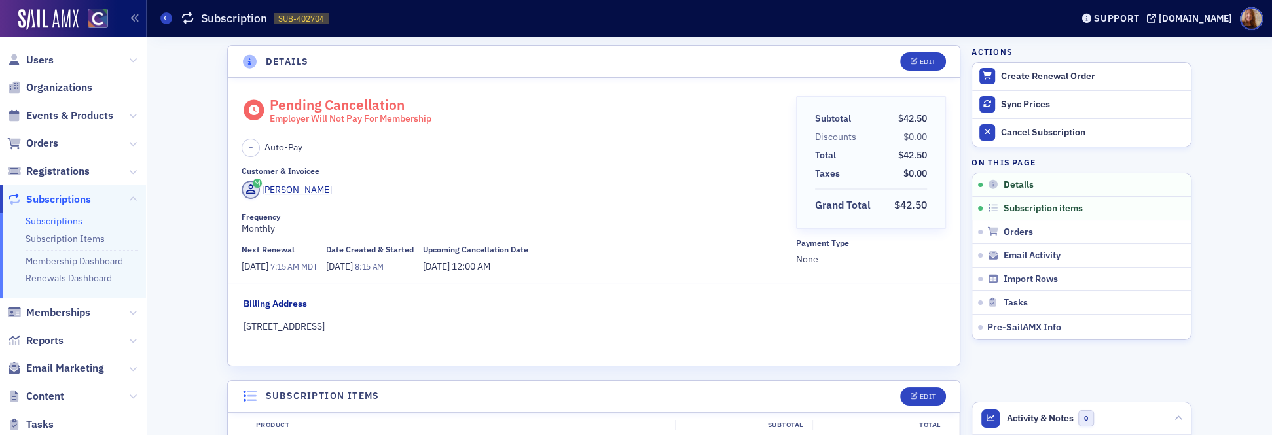
scroll to position [0, 0]
click at [578, 153] on div "– Auto-Pay" at bounding box center [514, 148] width 545 height 18
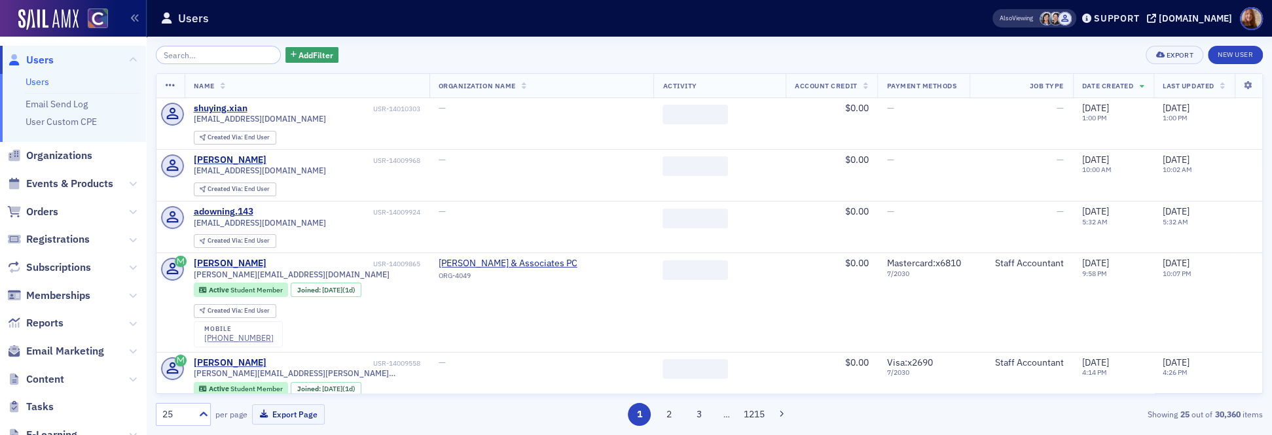
click at [201, 52] on input "search" at bounding box center [218, 55] width 125 height 18
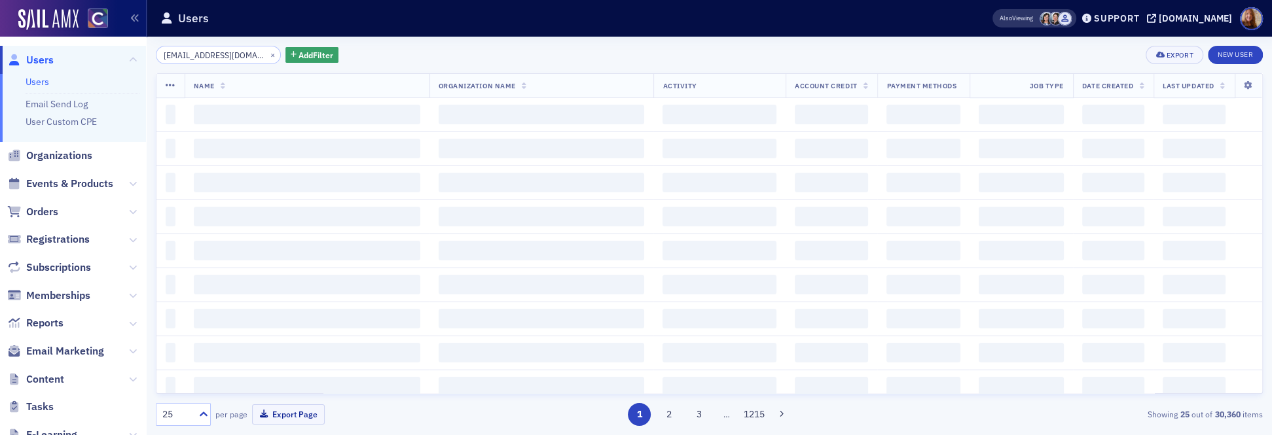
scroll to position [0, 6]
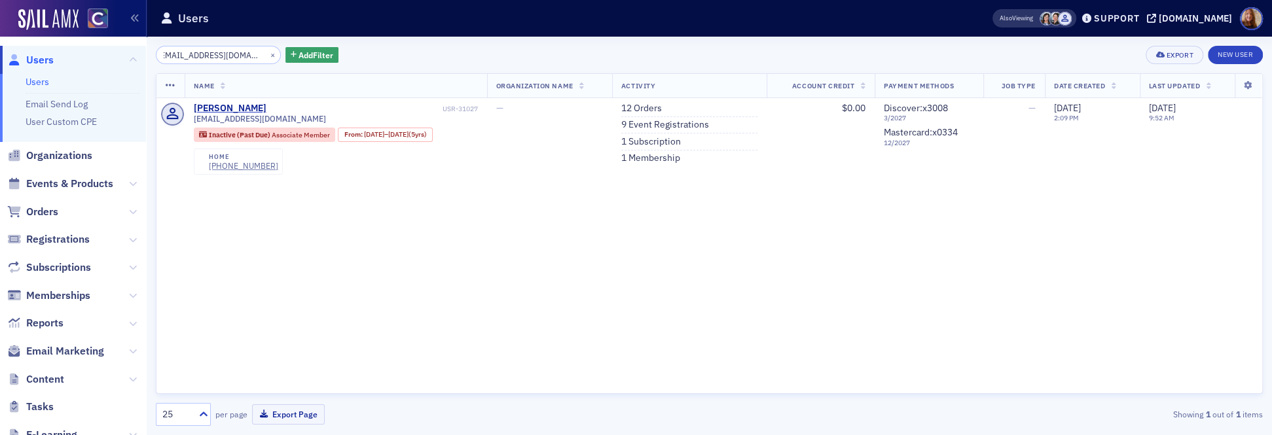
type input "[EMAIL_ADDRESS][DOMAIN_NAME]"
